Goal: Information Seeking & Learning: Learn about a topic

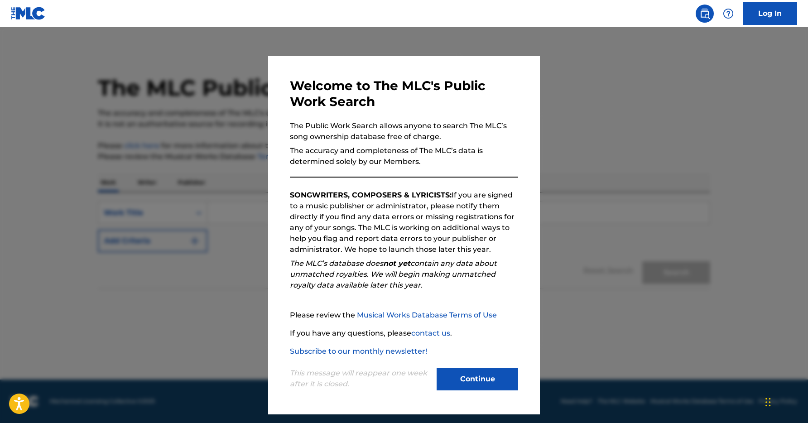
click at [482, 380] on button "Continue" at bounding box center [476, 379] width 81 height 23
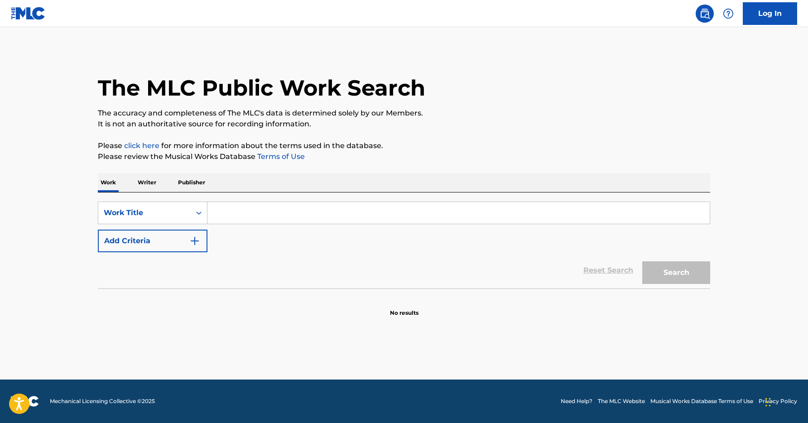
click at [244, 213] on input "Search Form" at bounding box center [458, 213] width 502 height 22
click at [198, 213] on icon "Search Form" at bounding box center [198, 212] width 5 height 3
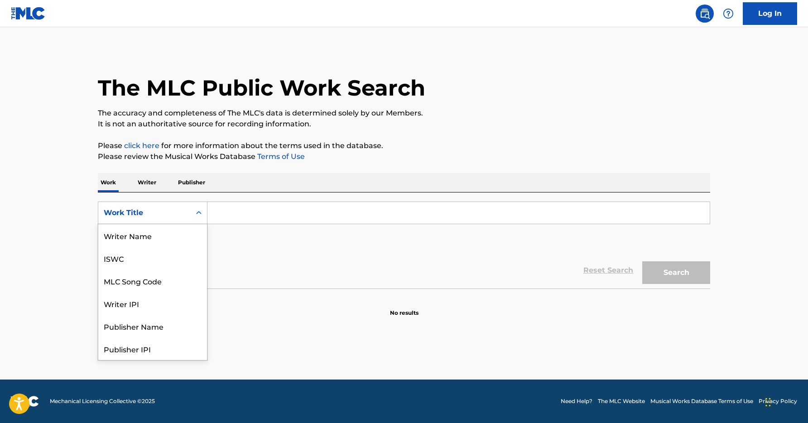
scroll to position [45, 0]
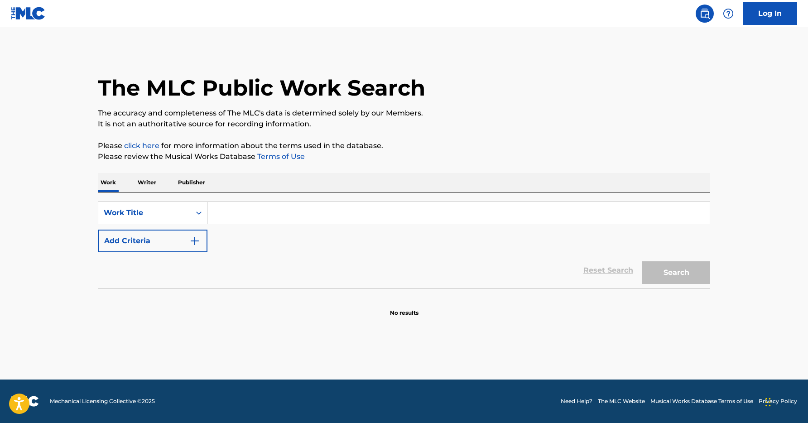
click at [245, 214] on input "Search Form" at bounding box center [458, 213] width 502 height 22
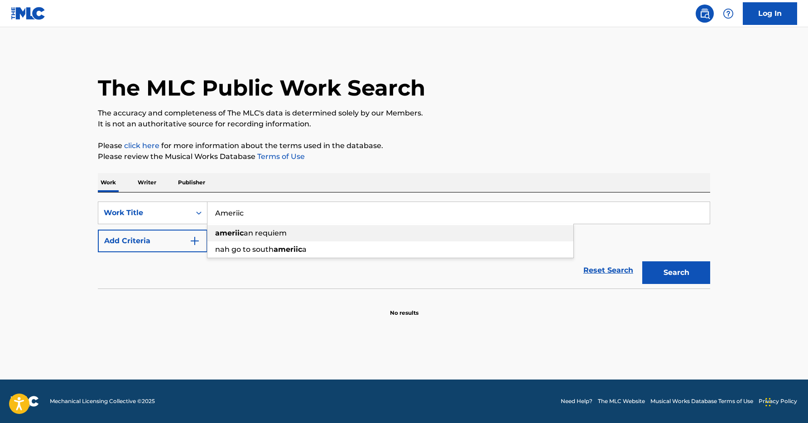
type input "Ameriic"
click at [244, 231] on span "an requiem" at bounding box center [265, 233] width 43 height 9
click at [666, 278] on button "Search" at bounding box center [676, 272] width 68 height 23
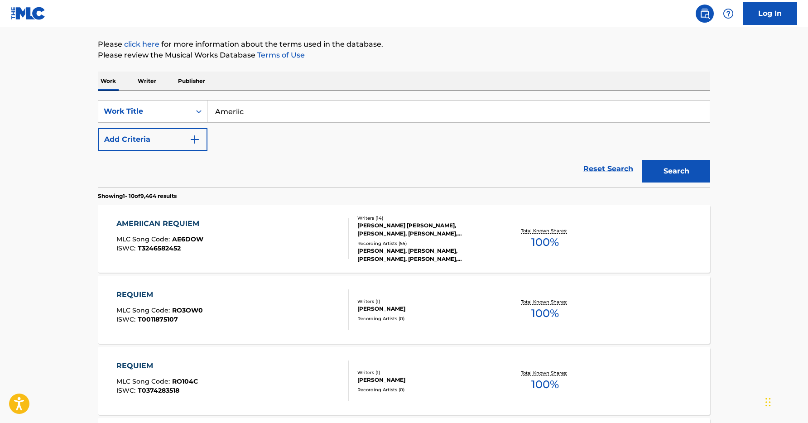
scroll to position [127, 0]
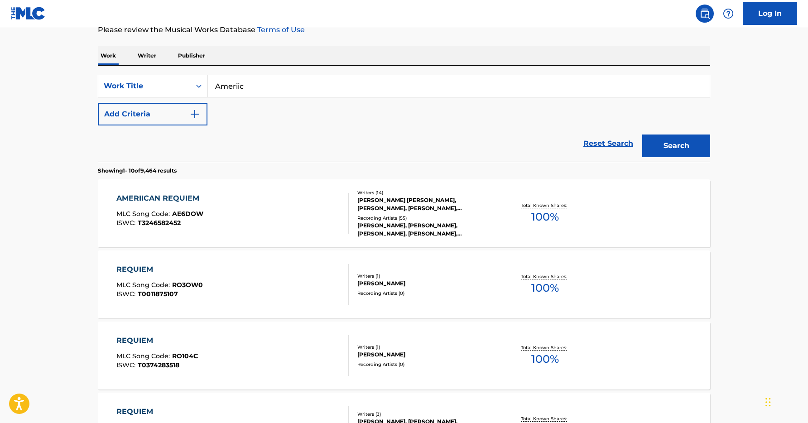
click at [163, 197] on div "AMERIICAN REQUIEM" at bounding box center [159, 198] width 87 height 11
